Goal: Consume media (video, audio): Consume media (video, audio)

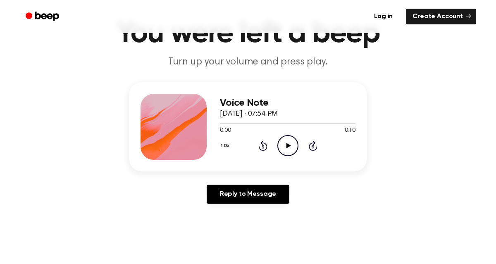
scroll to position [63, 0]
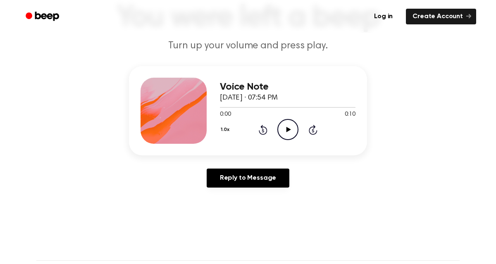
click at [282, 129] on icon "Play Audio" at bounding box center [287, 129] width 21 height 21
click at [282, 129] on icon "Pause Audio" at bounding box center [287, 129] width 21 height 21
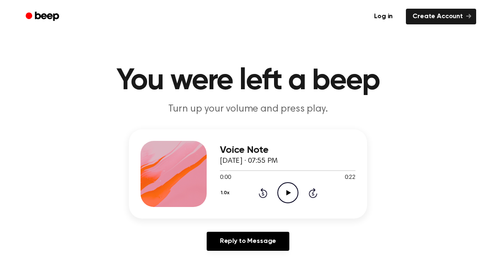
click at [282, 190] on icon "Play Audio" at bounding box center [287, 192] width 21 height 21
click at [284, 197] on icon "Play Audio" at bounding box center [287, 192] width 21 height 21
click at [284, 197] on icon "Pause Audio" at bounding box center [287, 192] width 21 height 21
click at [291, 199] on icon "Play Audio" at bounding box center [287, 192] width 21 height 21
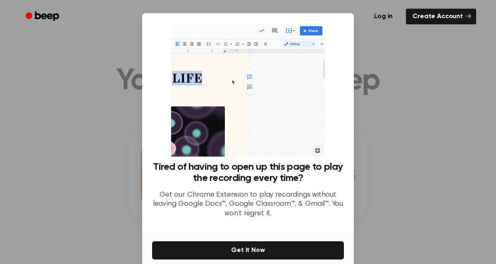
click at [378, 150] on div at bounding box center [248, 132] width 496 height 264
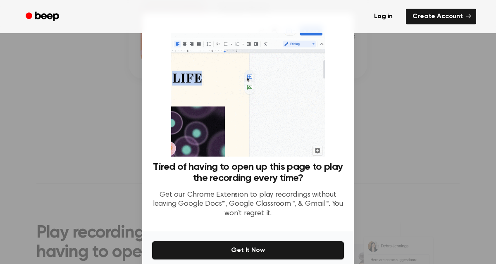
scroll to position [246, 0]
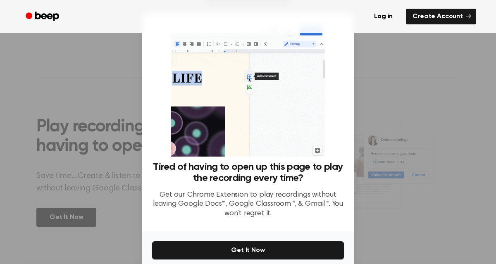
click at [387, 205] on div at bounding box center [248, 132] width 496 height 264
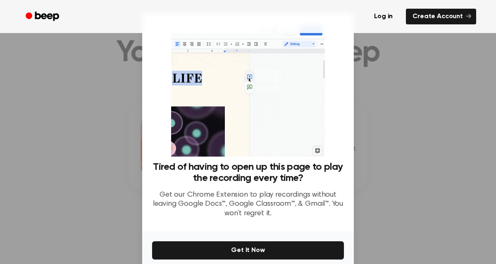
scroll to position [0, 0]
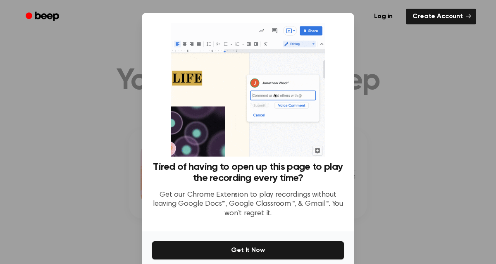
click at [111, 36] on div at bounding box center [248, 132] width 496 height 264
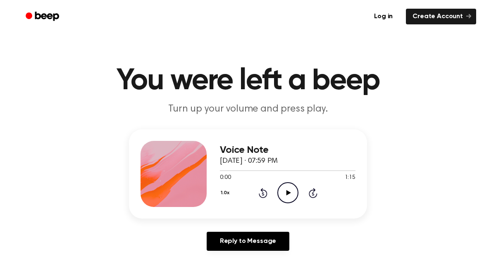
click at [290, 193] on icon "Play Audio" at bounding box center [287, 192] width 21 height 21
click at [285, 190] on icon "Play Audio" at bounding box center [287, 192] width 21 height 21
click at [285, 190] on icon "Pause Audio" at bounding box center [287, 192] width 21 height 21
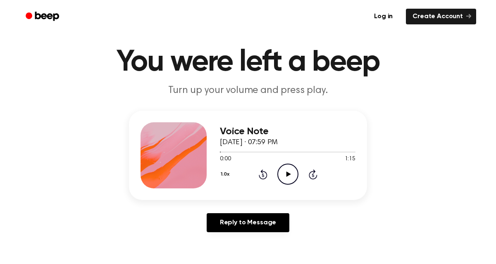
scroll to position [18, 0]
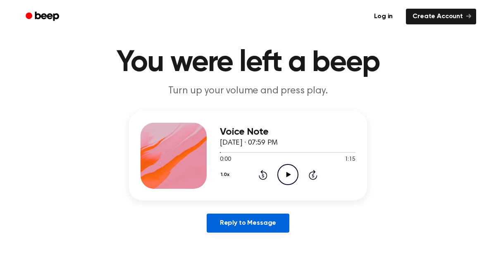
click at [263, 221] on link "Reply to Message" at bounding box center [248, 223] width 83 height 19
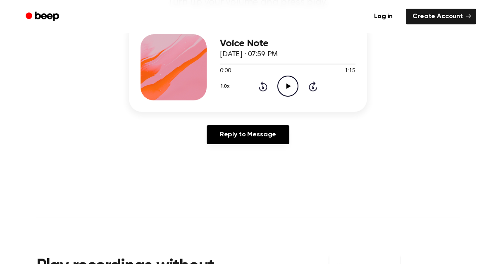
scroll to position [42, 0]
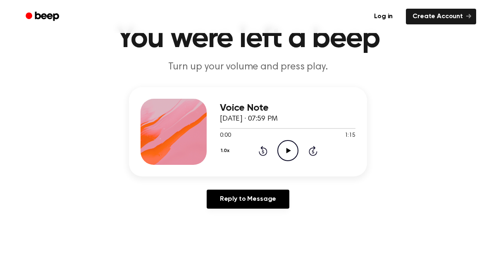
click at [302, 104] on h3 "Voice Note" at bounding box center [287, 107] width 135 height 11
